Goal: Information Seeking & Learning: Learn about a topic

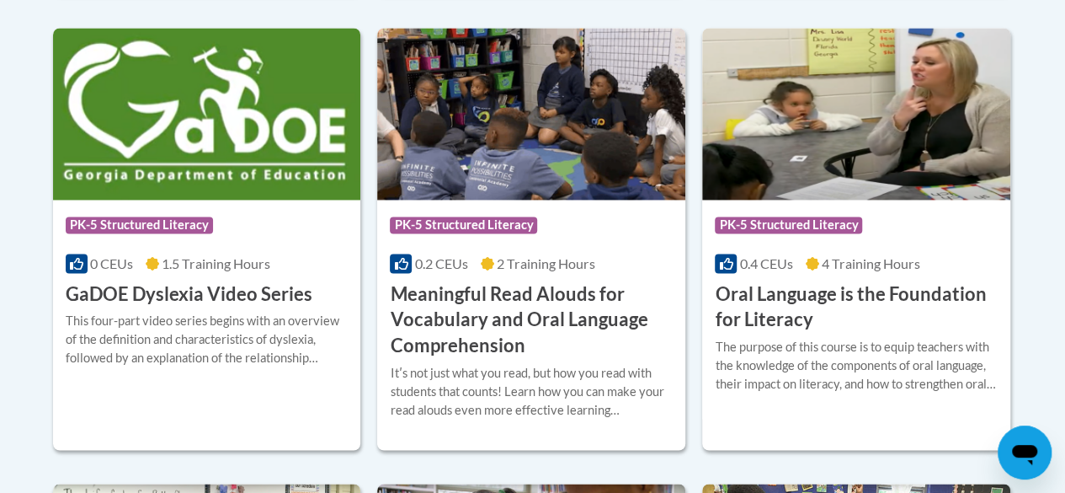
scroll to position [1171, 0]
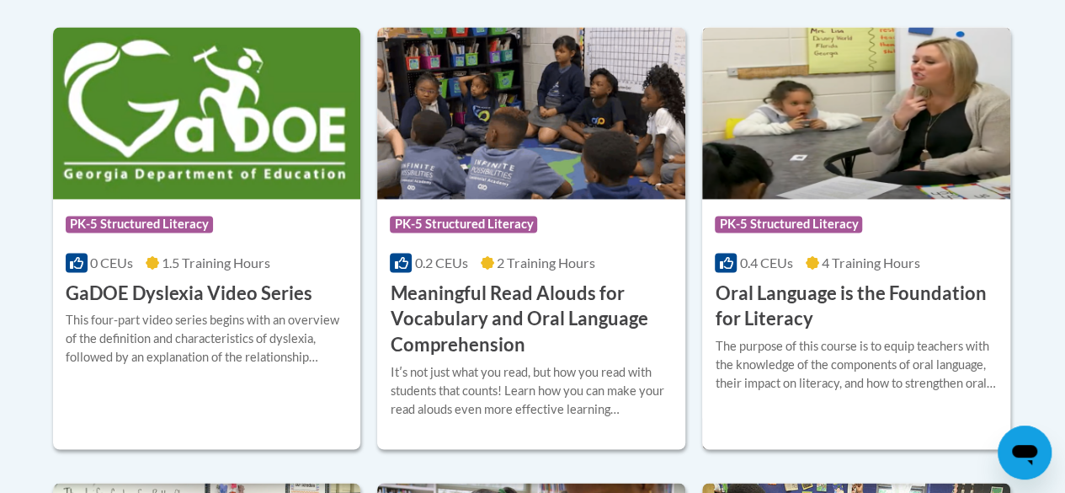
click at [823, 364] on div "The purpose of this course is to equip teachers with the knowledge of the compo…" at bounding box center [856, 365] width 283 height 56
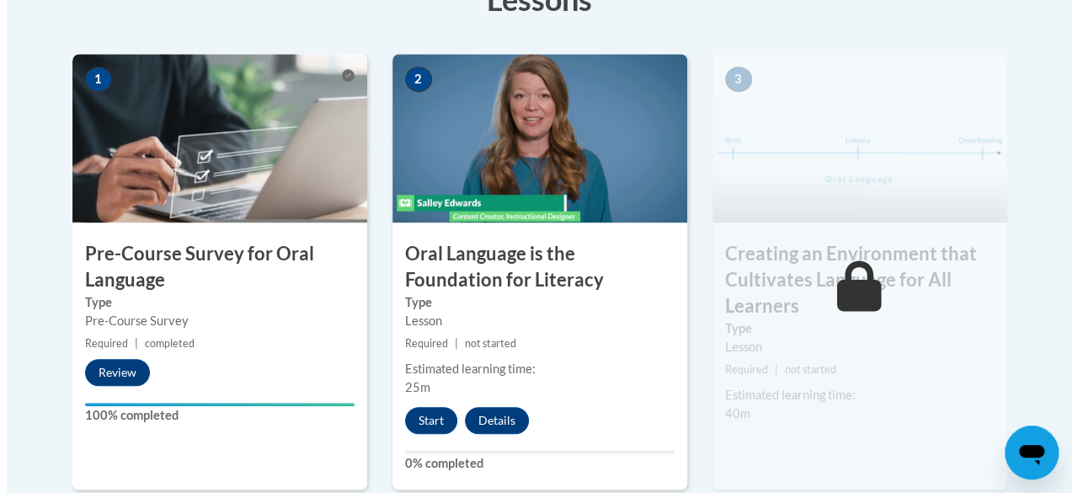
scroll to position [559, 0]
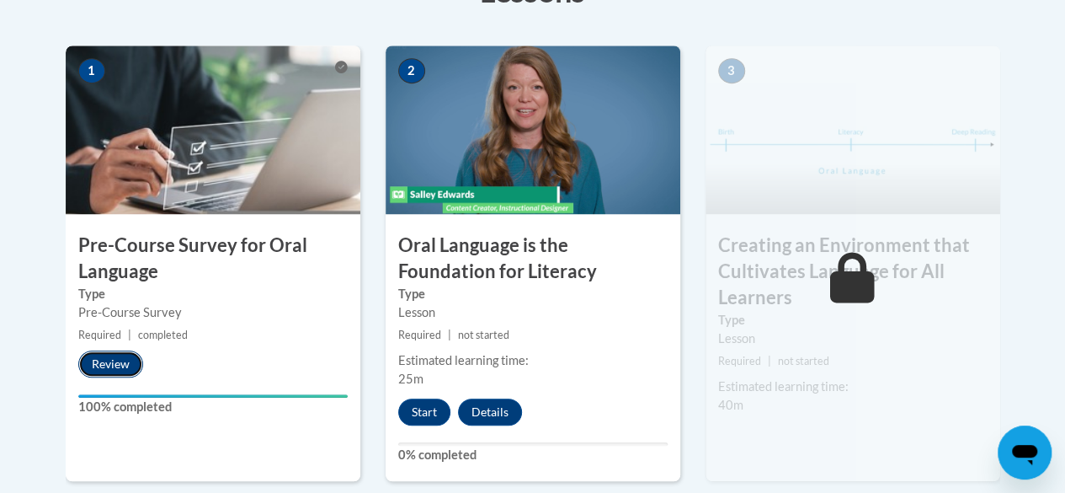
click at [120, 363] on button "Review" at bounding box center [110, 363] width 65 height 27
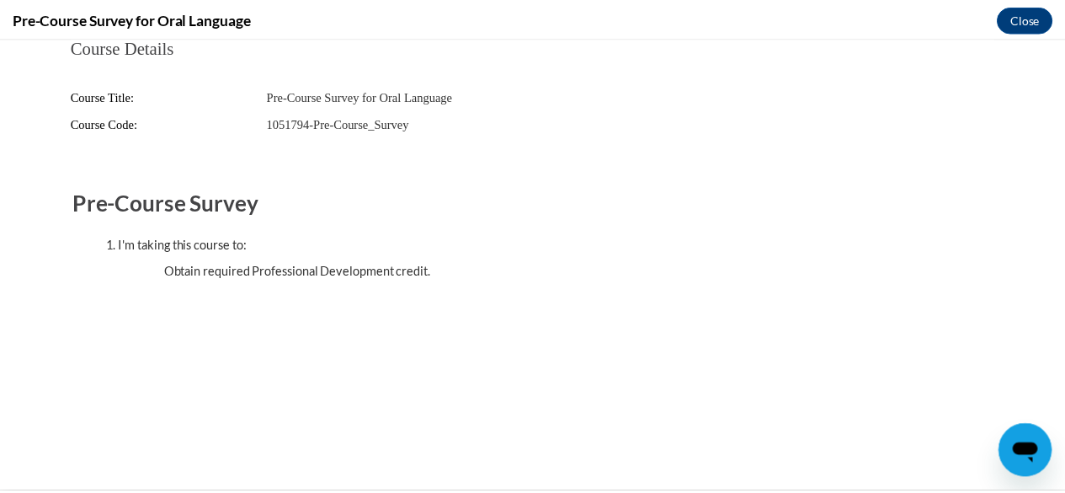
scroll to position [0, 0]
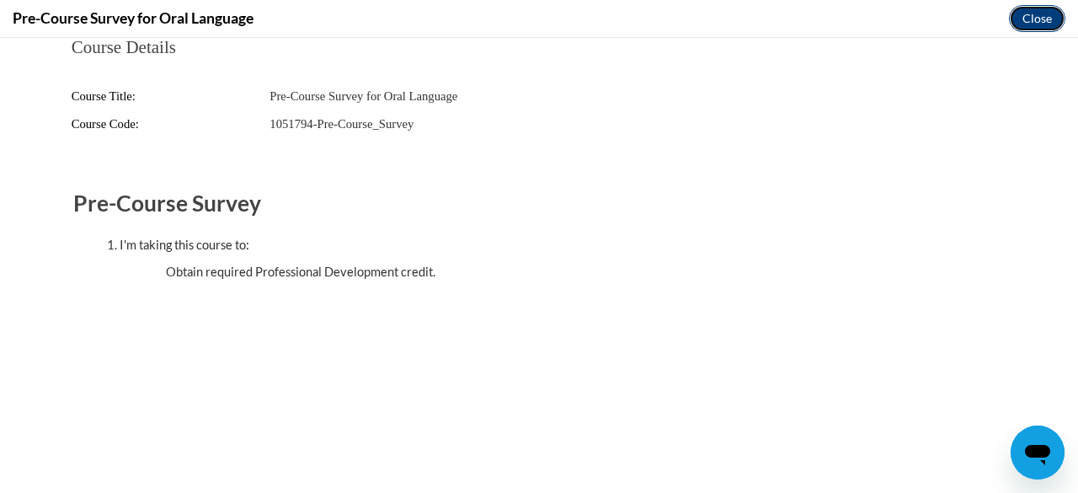
click at [1036, 19] on button "Close" at bounding box center [1037, 18] width 56 height 27
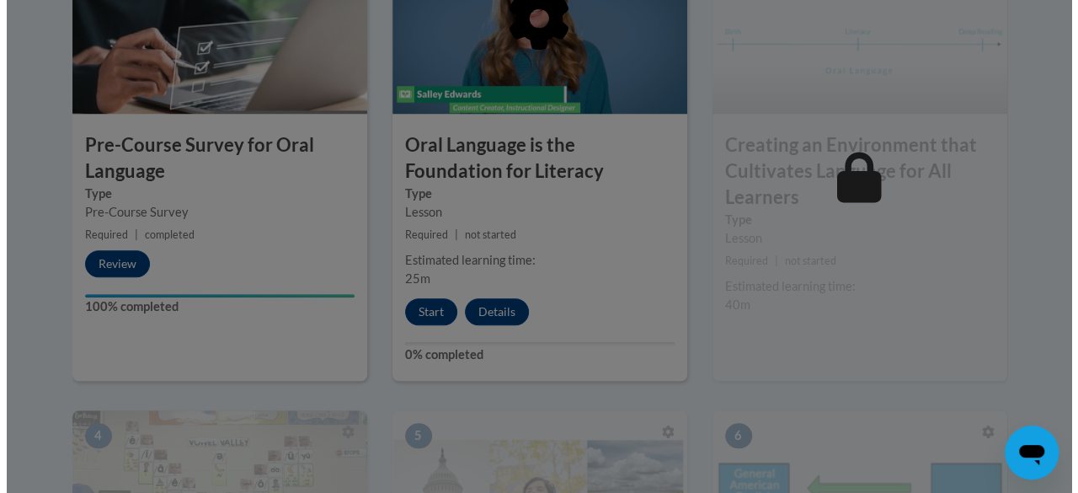
scroll to position [603, 0]
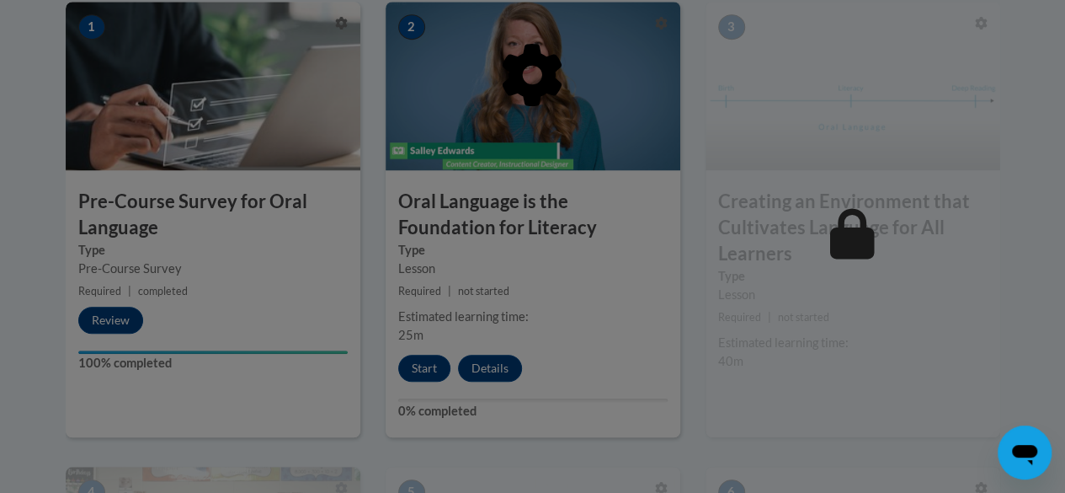
click at [628, 297] on small "Required | not started" at bounding box center [533, 291] width 295 height 19
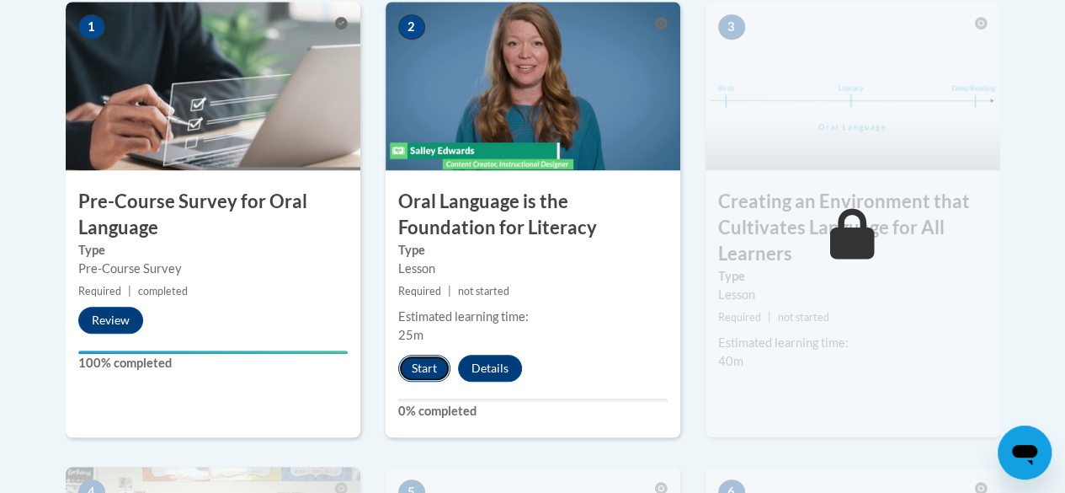
click at [429, 367] on button "Start" at bounding box center [424, 367] width 52 height 27
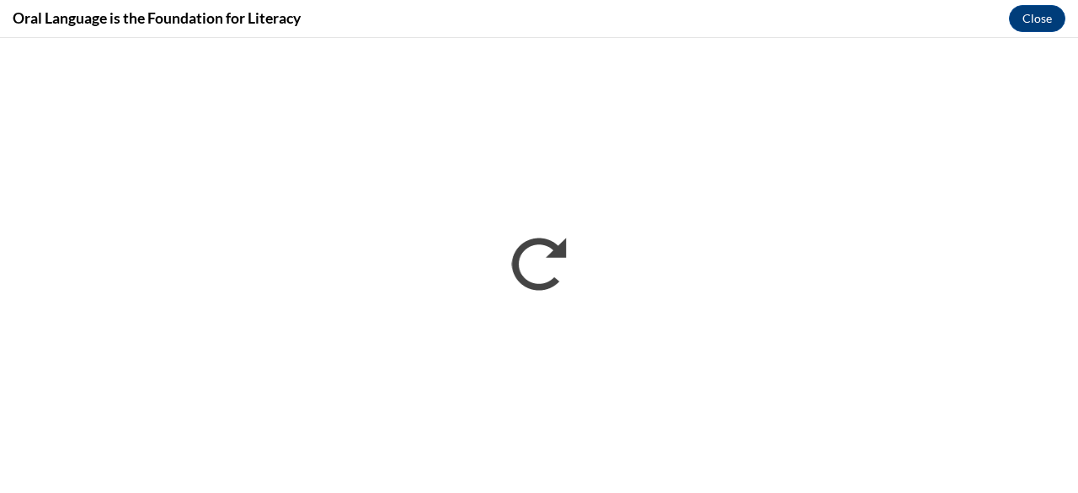
scroll to position [0, 0]
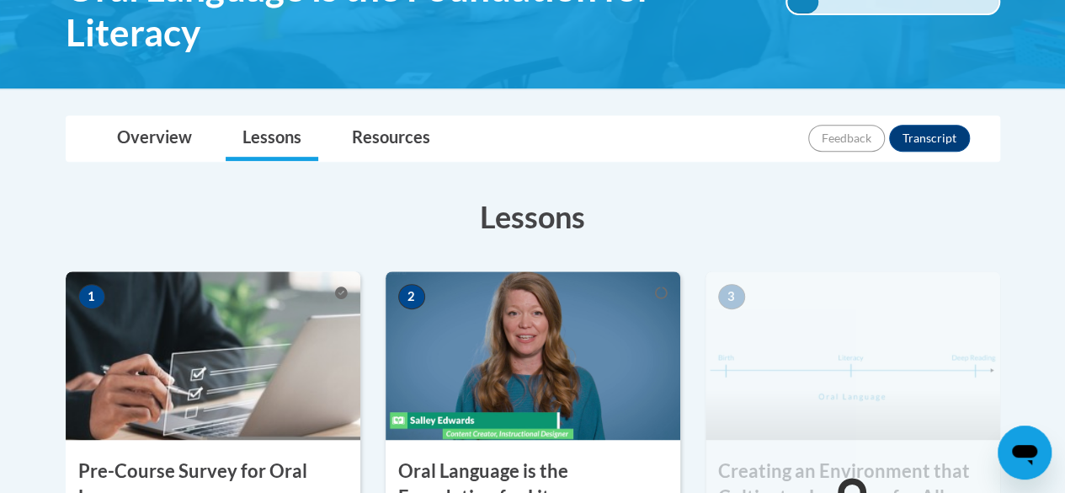
scroll to position [423, 0]
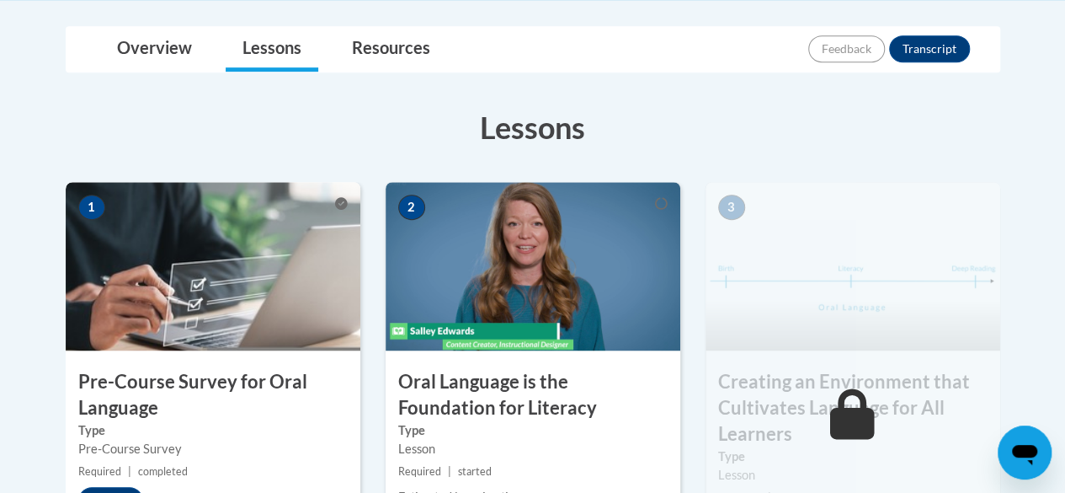
click at [598, 361] on div "2 Oral Language is the Foundation for Literacy Type Lesson Required | started E…" at bounding box center [533, 399] width 295 height 435
click at [565, 264] on img at bounding box center [533, 266] width 295 height 168
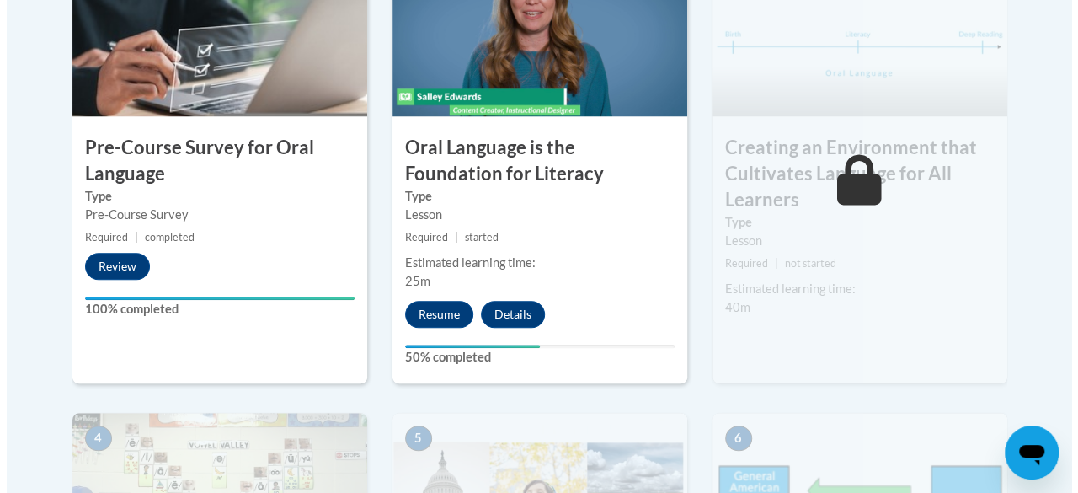
scroll to position [658, 0]
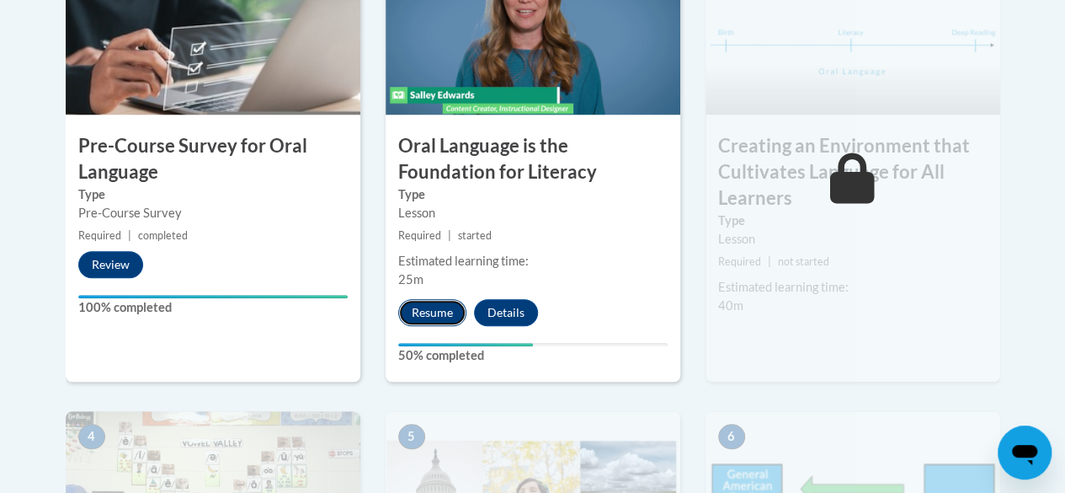
click at [440, 313] on button "Resume" at bounding box center [432, 312] width 68 height 27
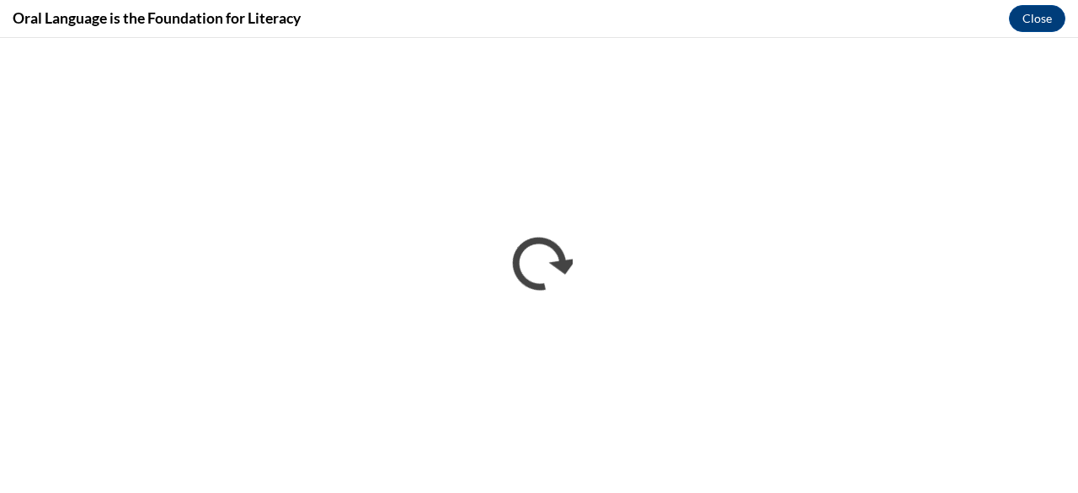
scroll to position [0, 0]
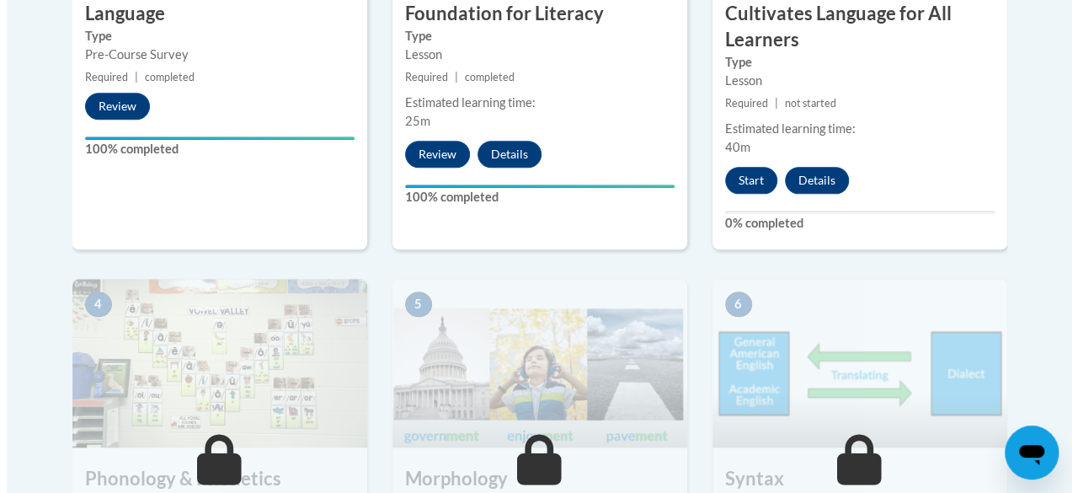
scroll to position [770, 0]
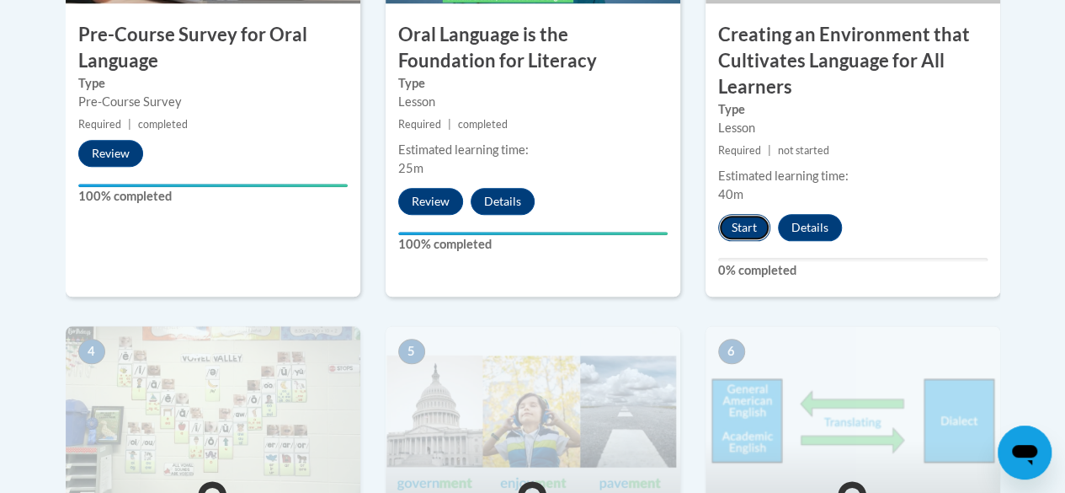
click at [744, 221] on button "Start" at bounding box center [744, 227] width 52 height 27
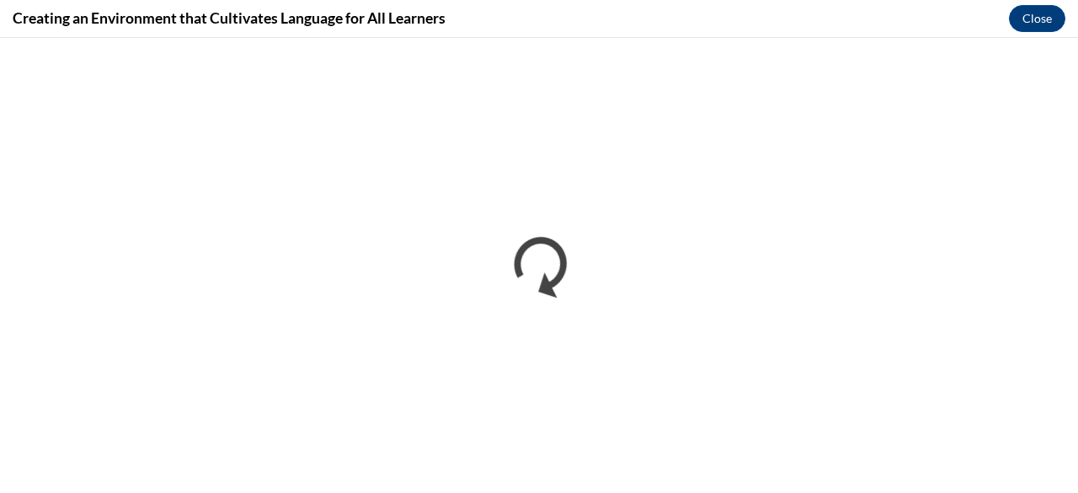
scroll to position [0, 0]
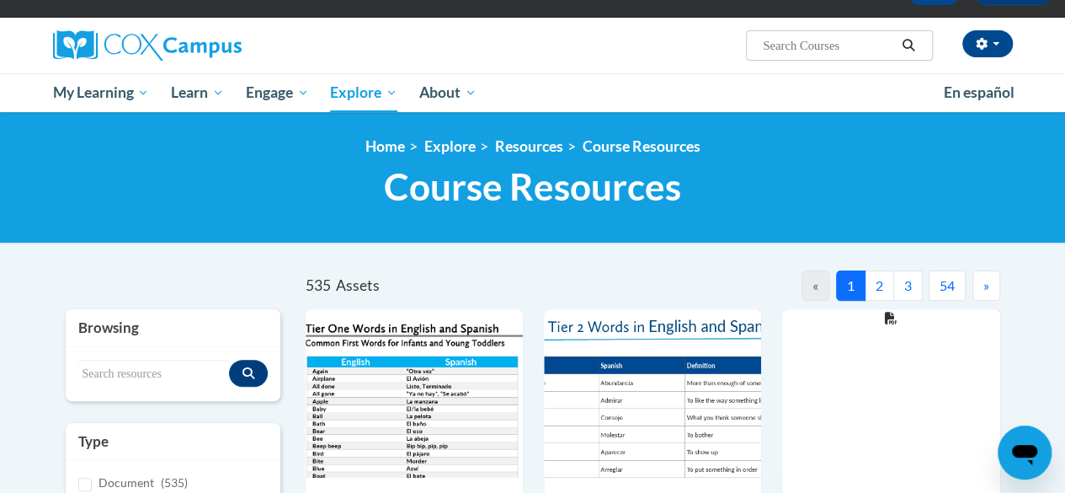
scroll to position [106, 0]
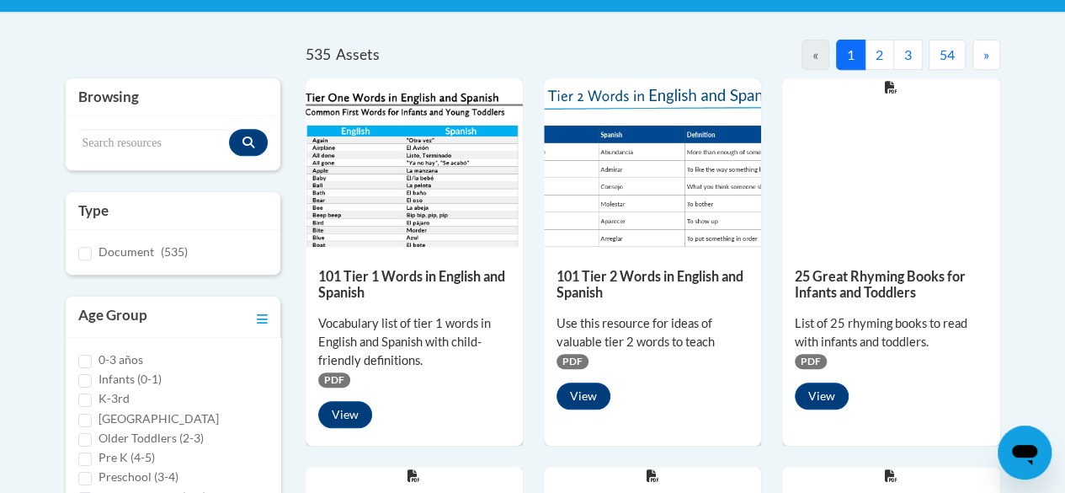
scroll to position [343, 0]
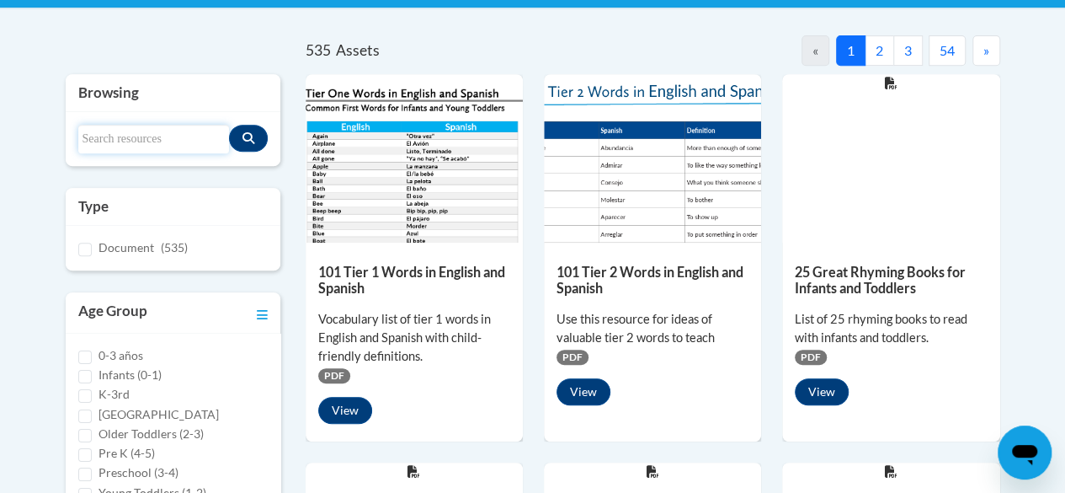
click at [154, 140] on input "Search resources" at bounding box center [153, 139] width 151 height 29
type input "lunch time"
click at [133, 143] on input "Search resources" at bounding box center [153, 139] width 151 height 29
type input "TALK strategy"
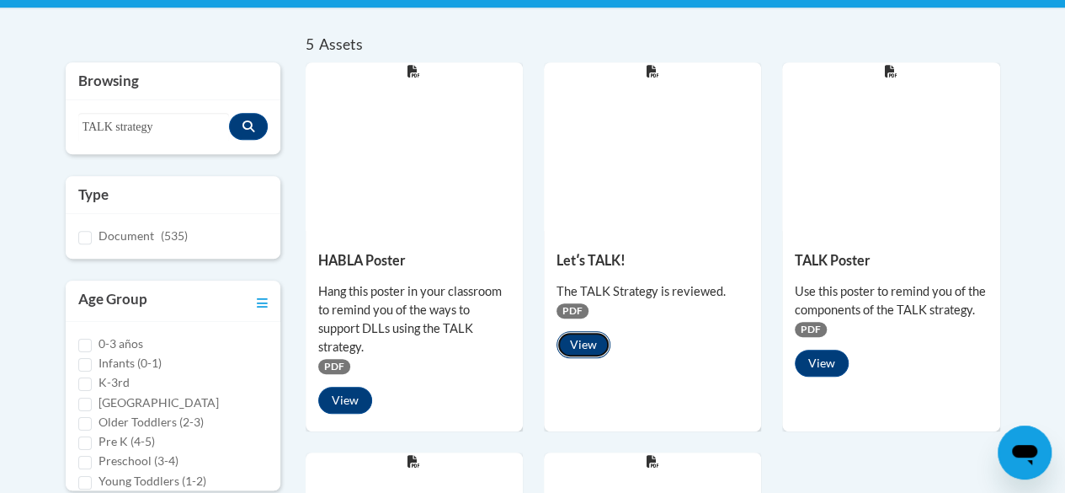
click at [584, 344] on button "View" at bounding box center [584, 344] width 54 height 27
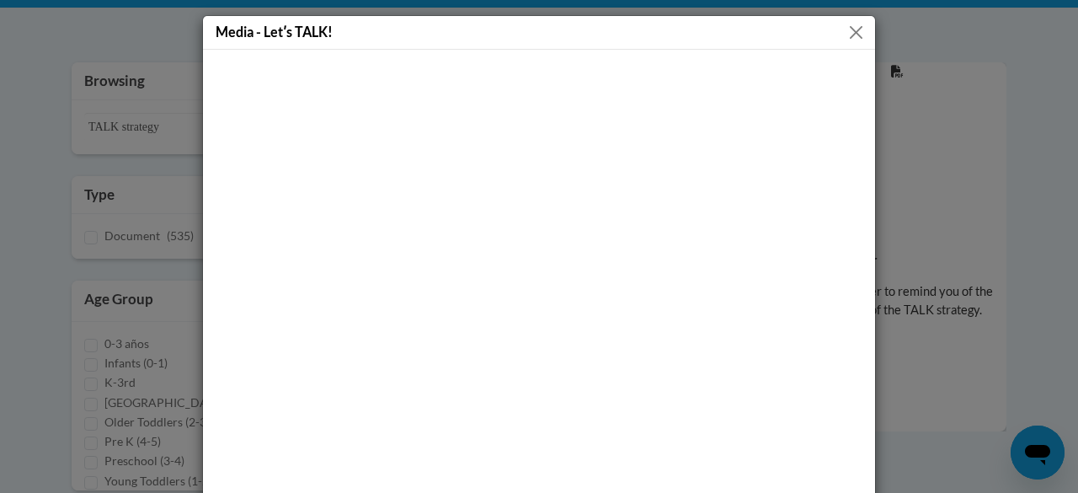
click at [845, 35] on button "Close" at bounding box center [855, 32] width 21 height 21
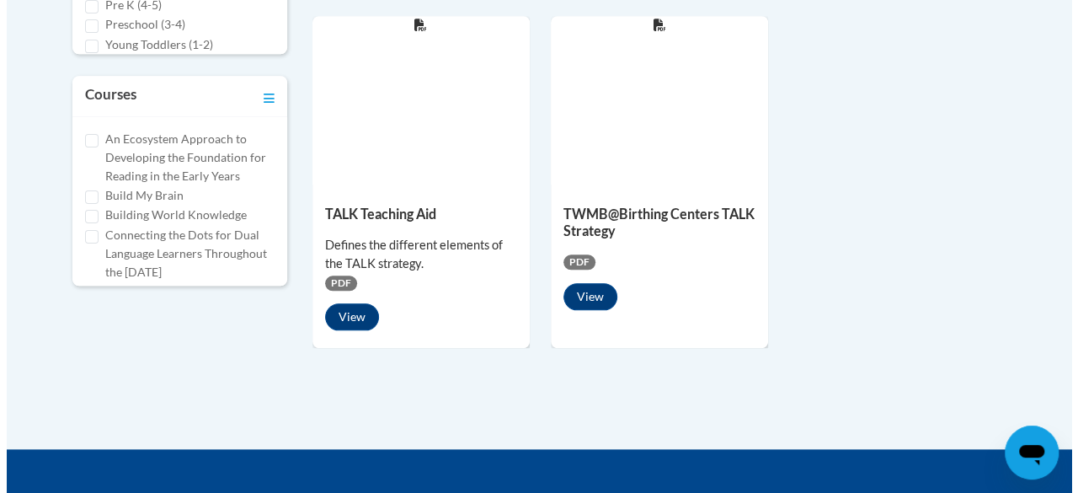
scroll to position [783, 0]
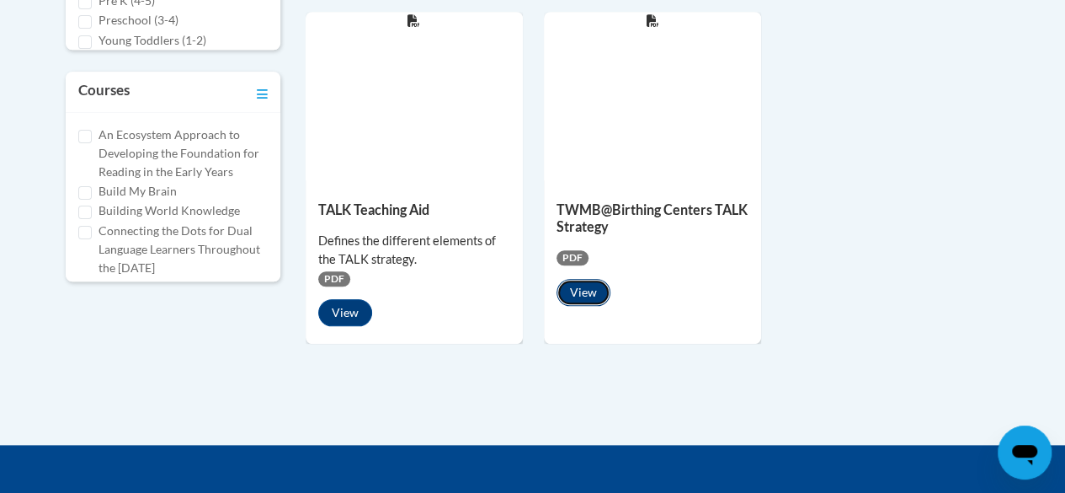
click at [584, 297] on button "View" at bounding box center [584, 292] width 54 height 27
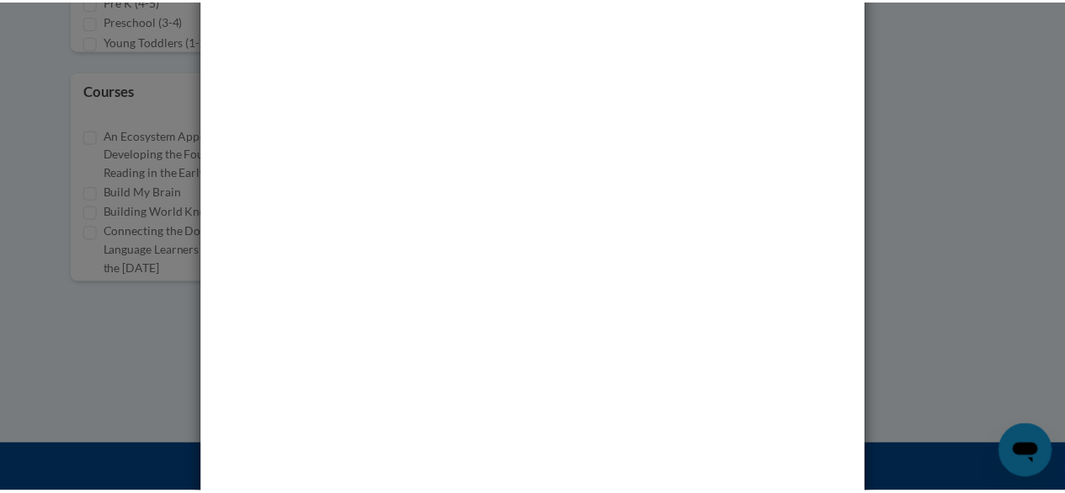
scroll to position [0, 0]
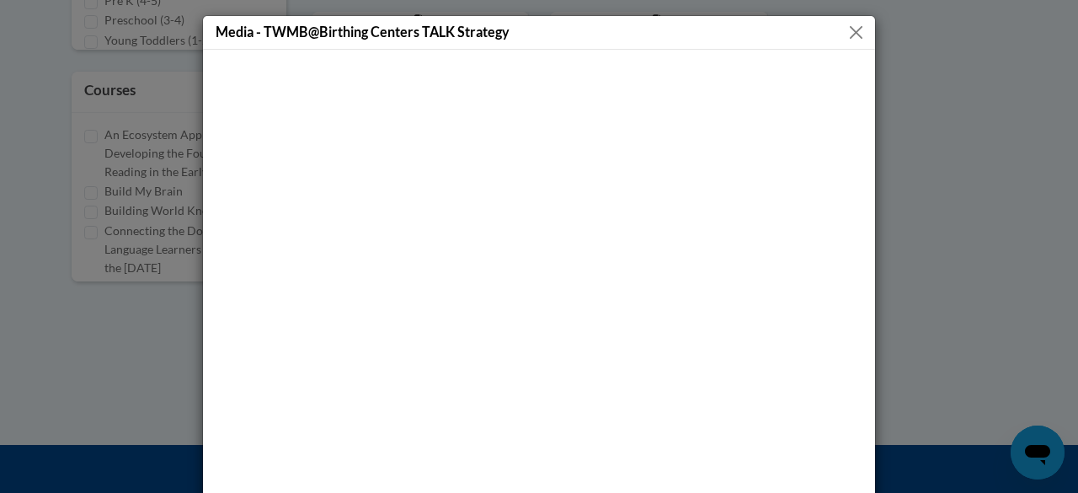
click at [849, 40] on button "Close" at bounding box center [855, 32] width 21 height 21
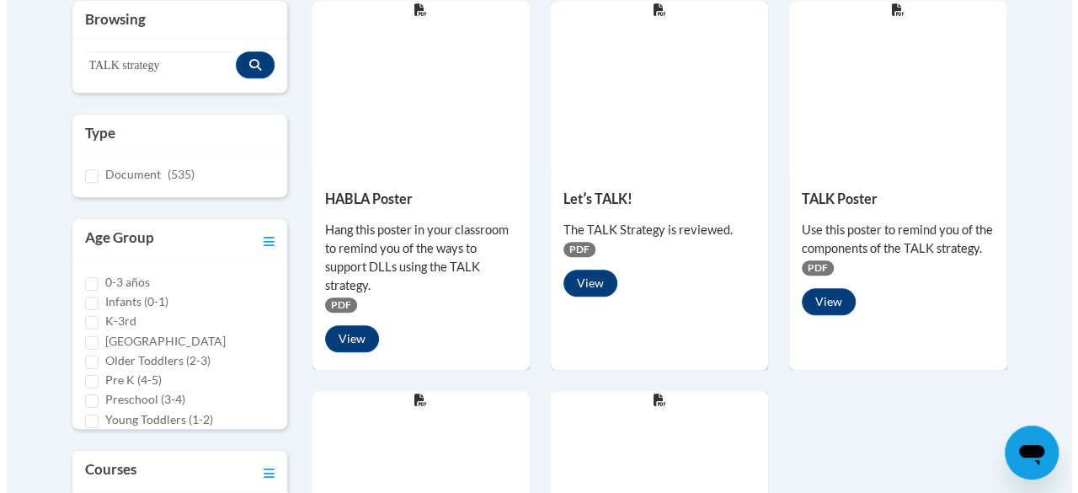
scroll to position [398, 0]
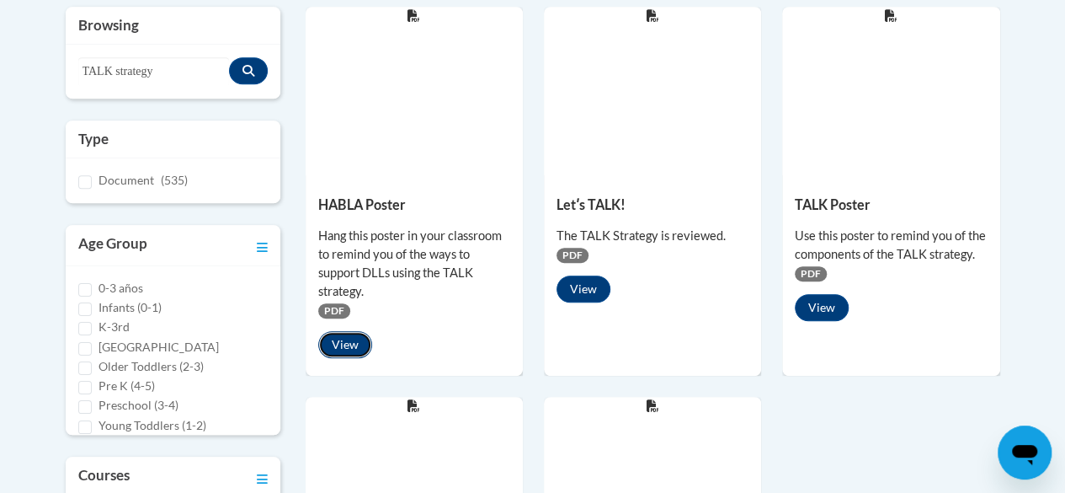
click at [355, 342] on button "View" at bounding box center [345, 344] width 54 height 27
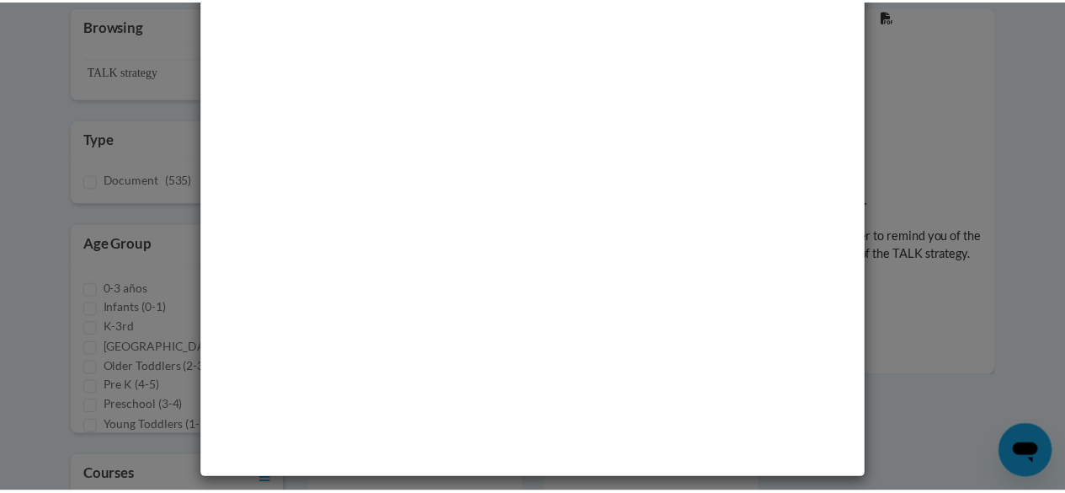
scroll to position [0, 0]
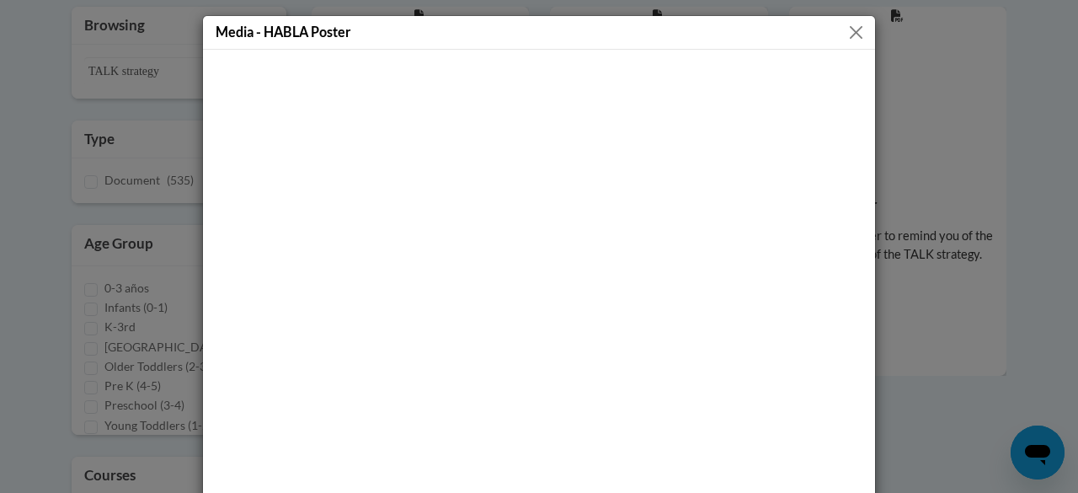
click at [855, 31] on button "Close" at bounding box center [855, 32] width 21 height 21
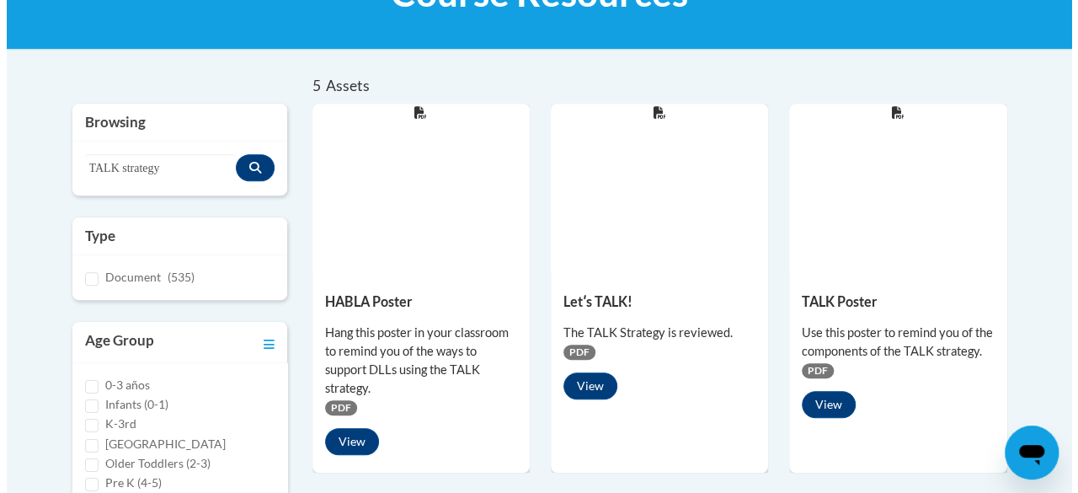
scroll to position [300, 0]
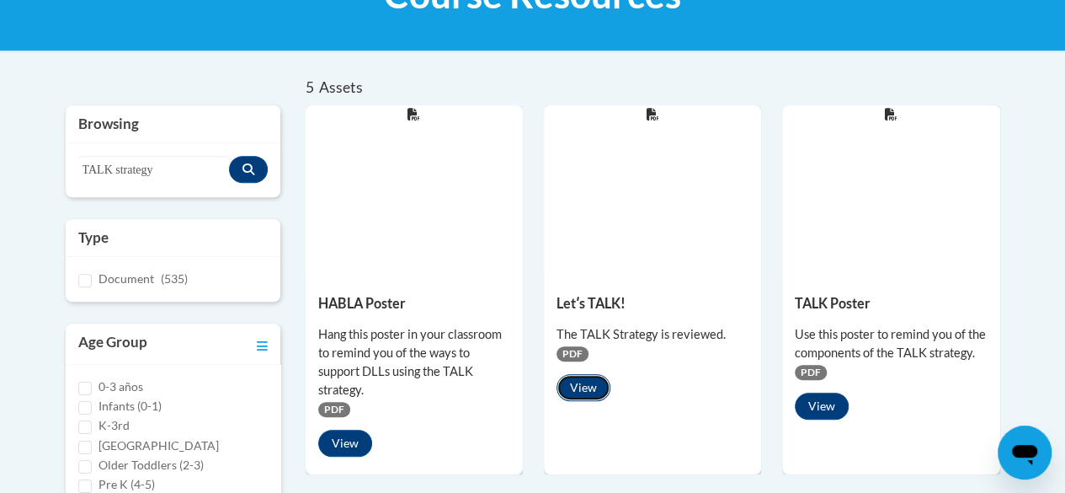
click at [594, 397] on button "View" at bounding box center [584, 387] width 54 height 27
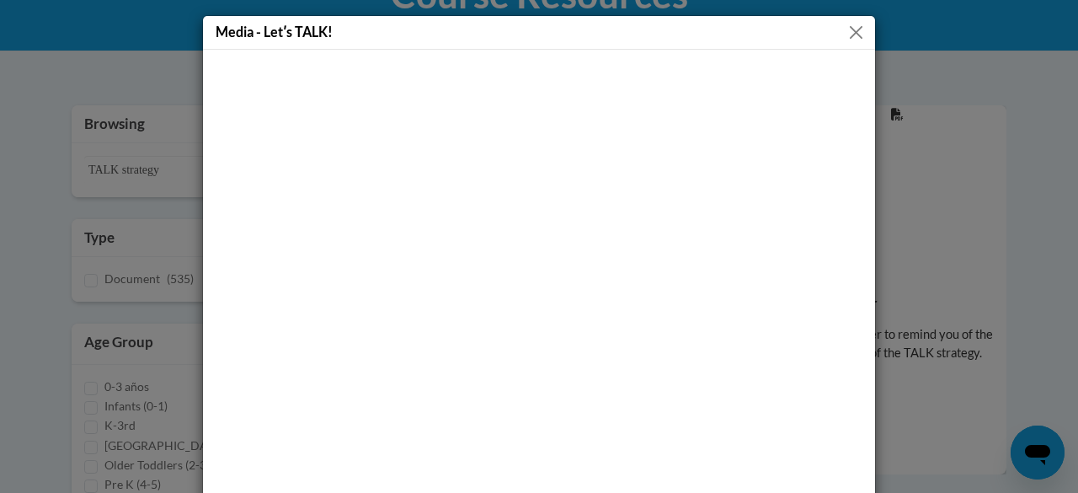
click at [853, 39] on button "Close" at bounding box center [855, 32] width 21 height 21
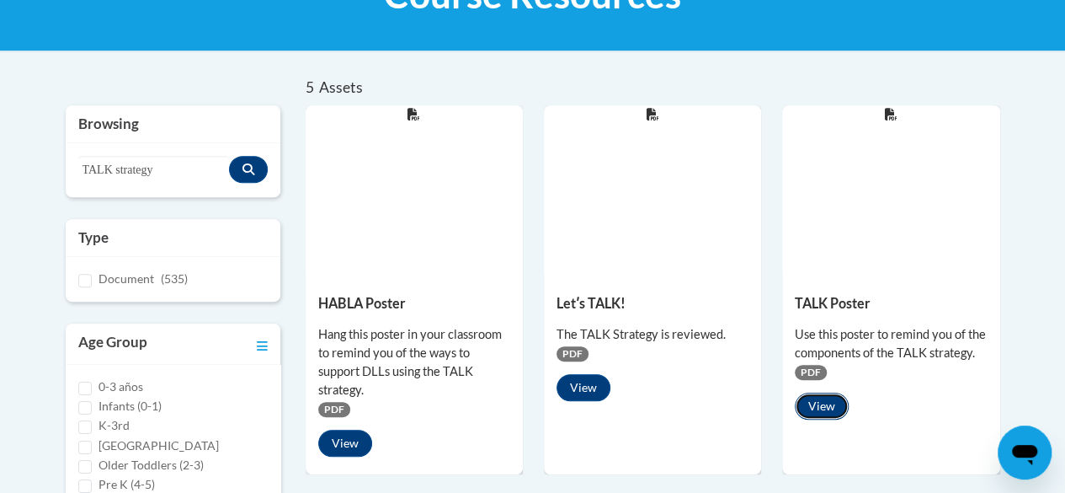
click at [830, 408] on button "View" at bounding box center [822, 405] width 54 height 27
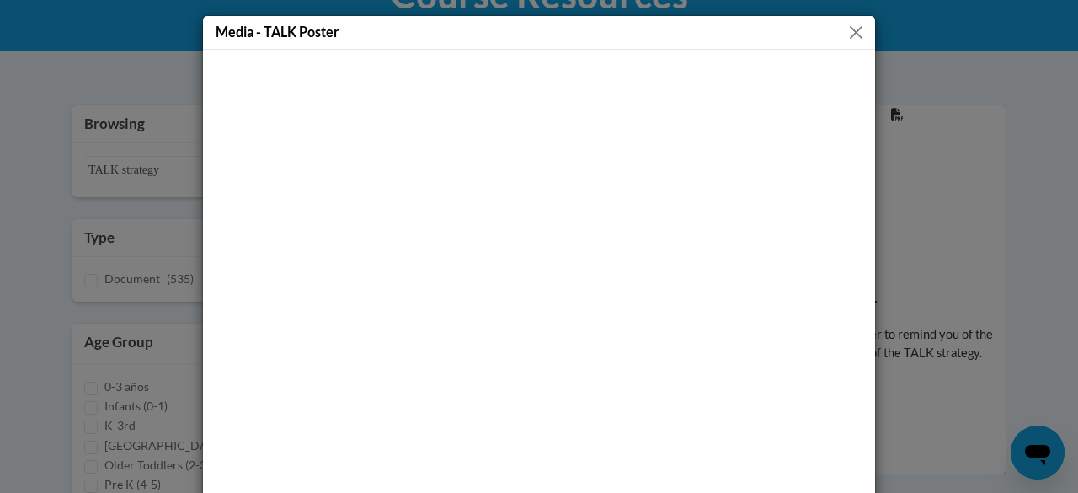
click at [860, 34] on button "Close" at bounding box center [855, 32] width 21 height 21
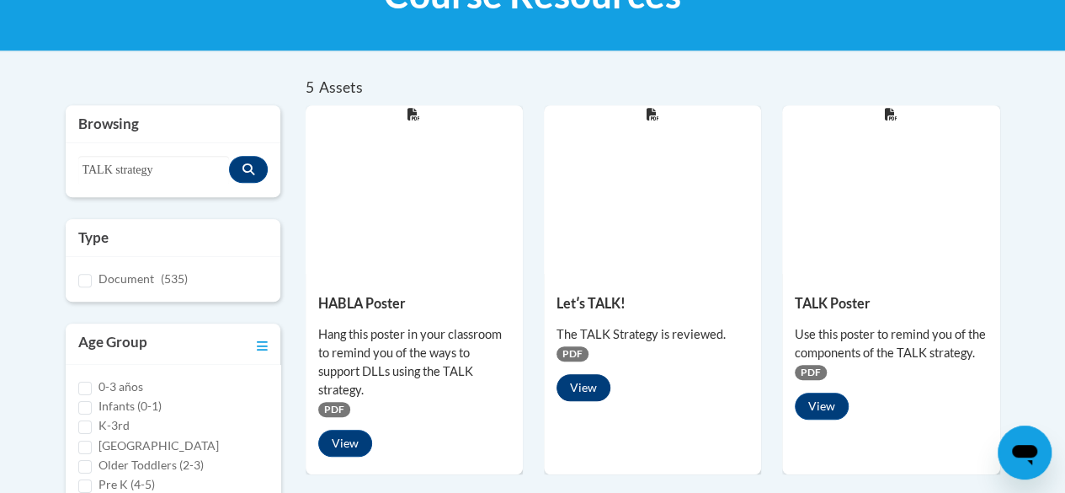
click at [596, 389] on button "View" at bounding box center [584, 387] width 54 height 27
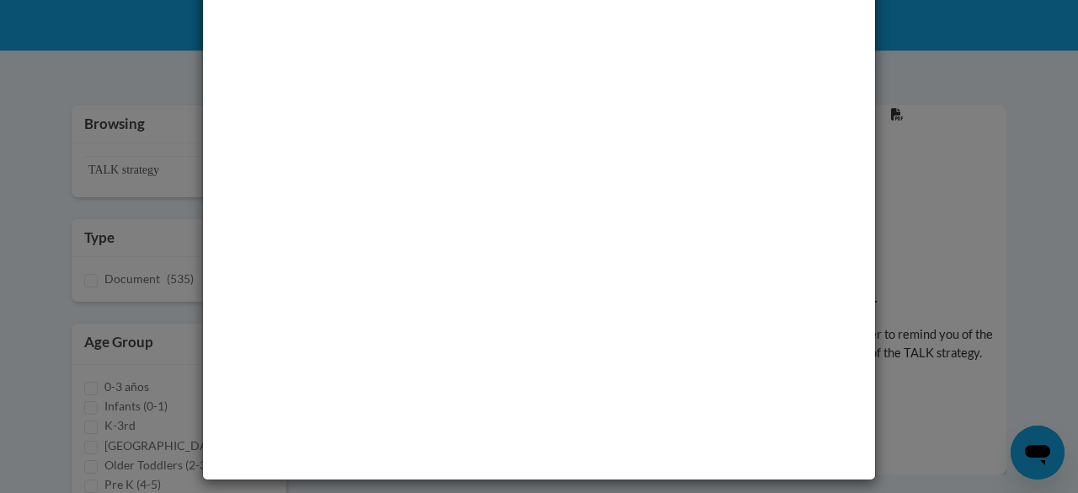
scroll to position [0, 0]
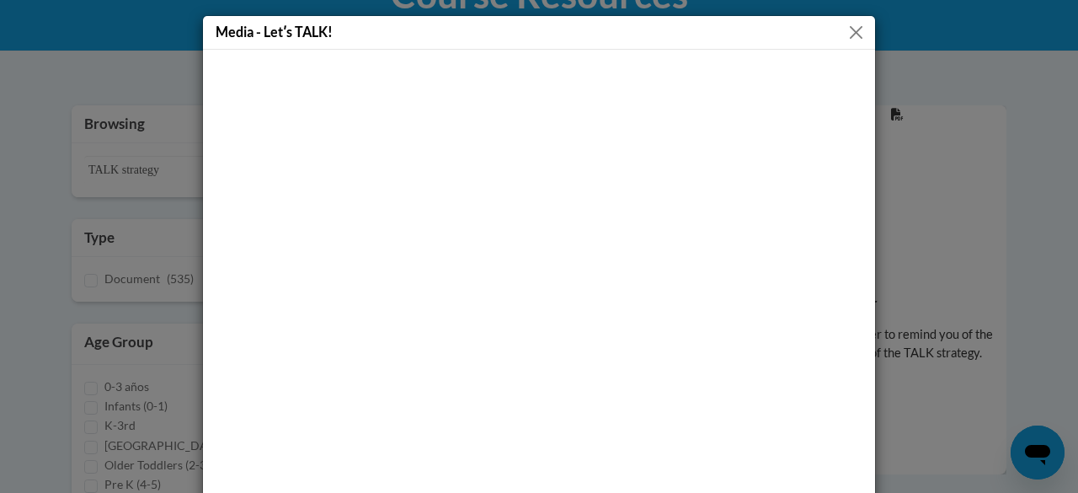
click at [859, 27] on button "Close" at bounding box center [855, 32] width 21 height 21
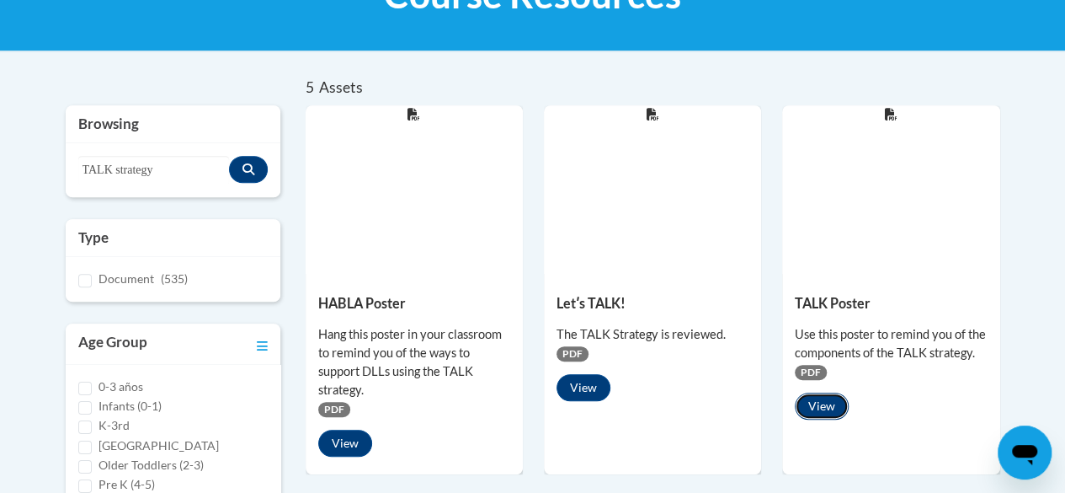
click at [826, 414] on button "View" at bounding box center [822, 405] width 54 height 27
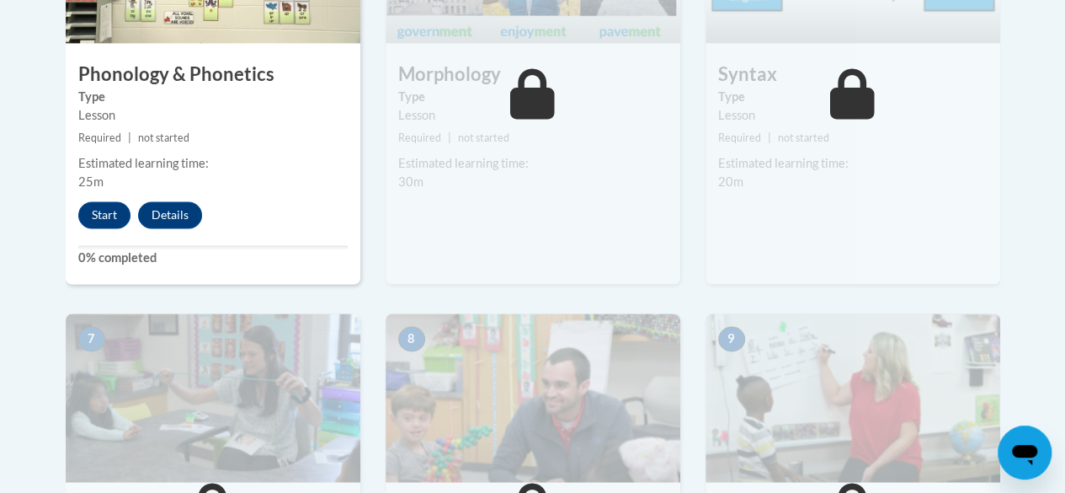
scroll to position [1223, 0]
